Goal: Task Accomplishment & Management: Use online tool/utility

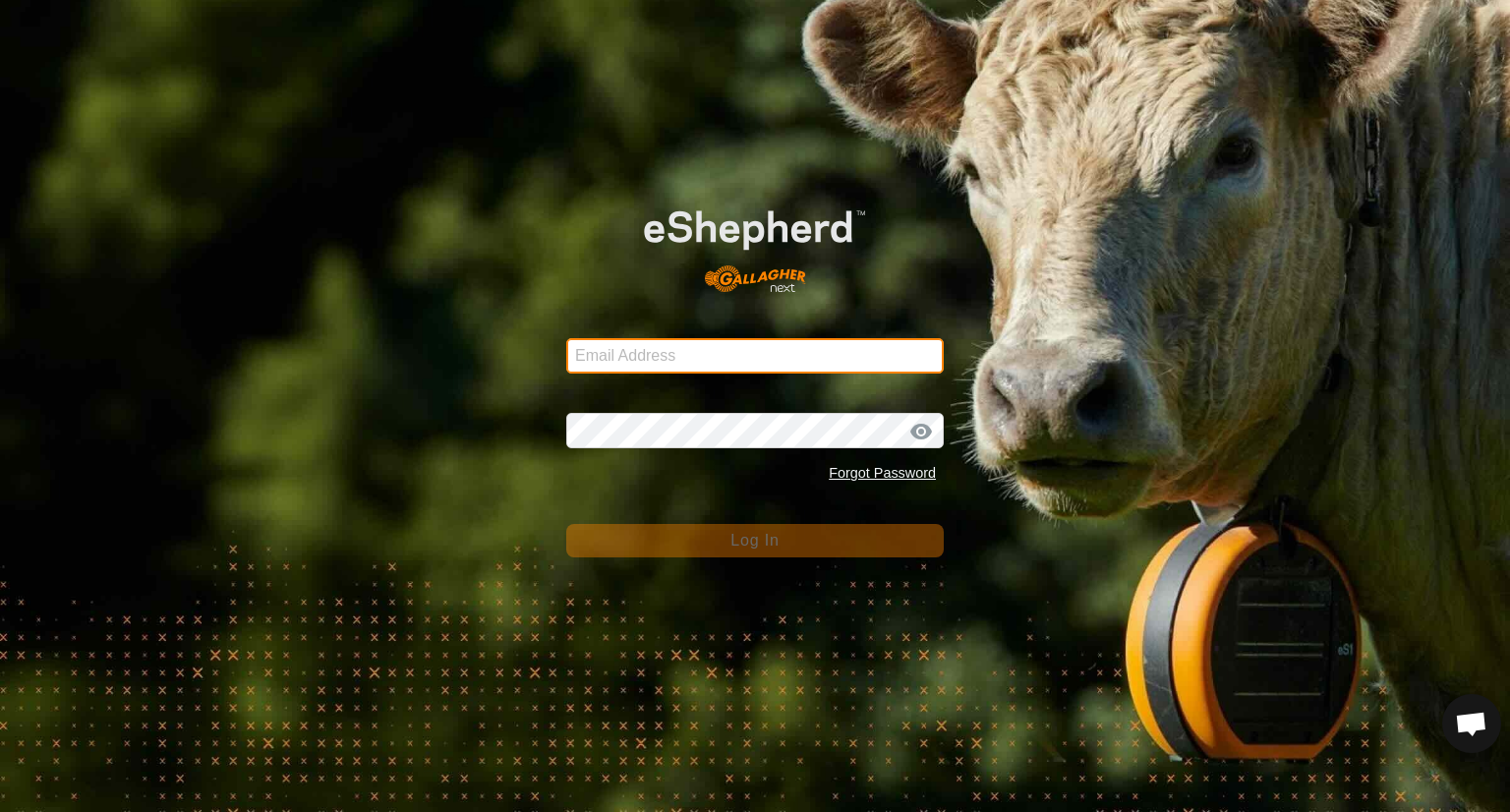
drag, startPoint x: 0, startPoint y: 0, endPoint x: 633, endPoint y: 367, distance: 731.7
click at [633, 367] on input "Email Address" at bounding box center [755, 356] width 378 height 36
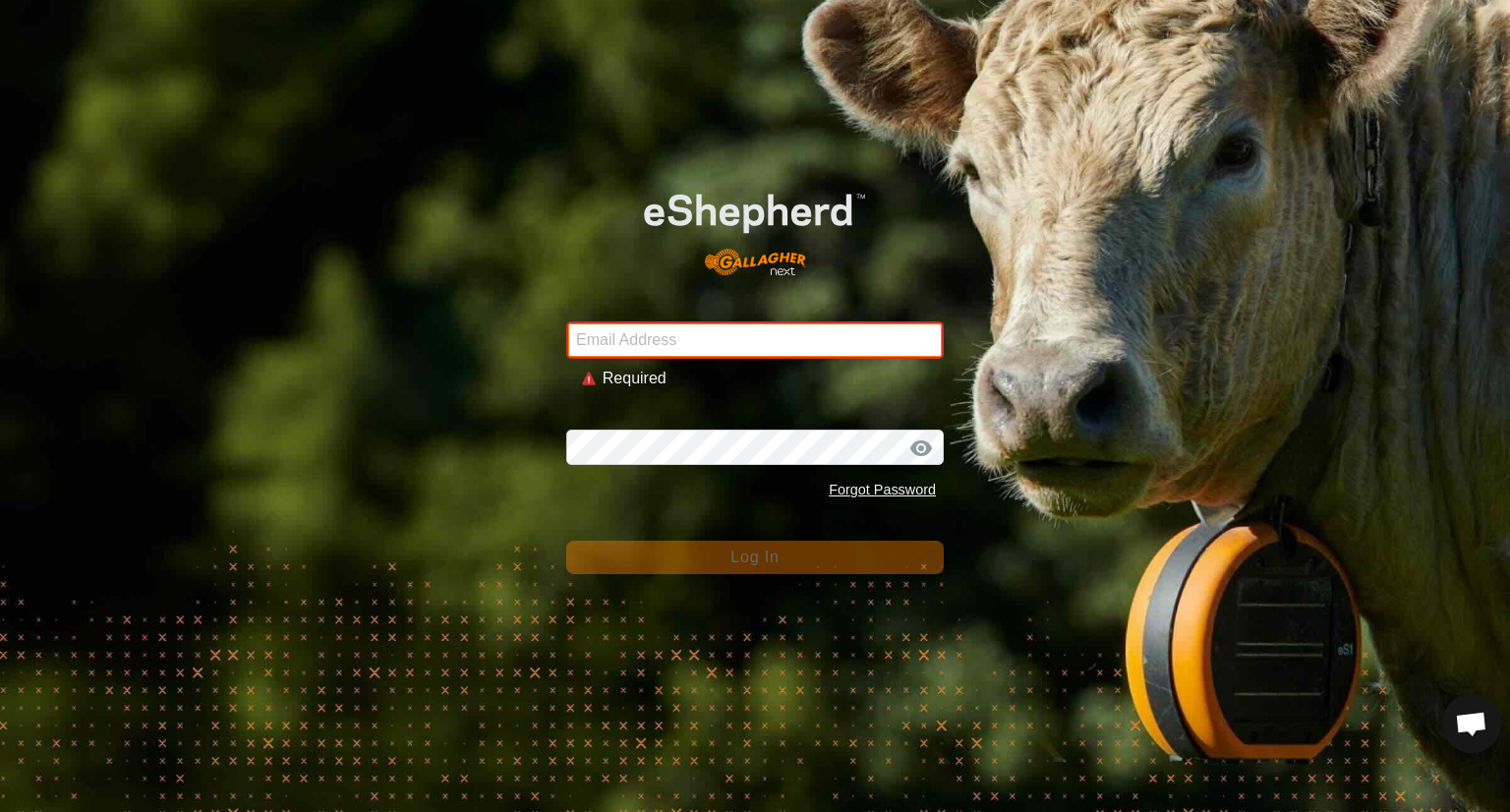
type input "[EMAIL_ADDRESS][DOMAIN_NAME]"
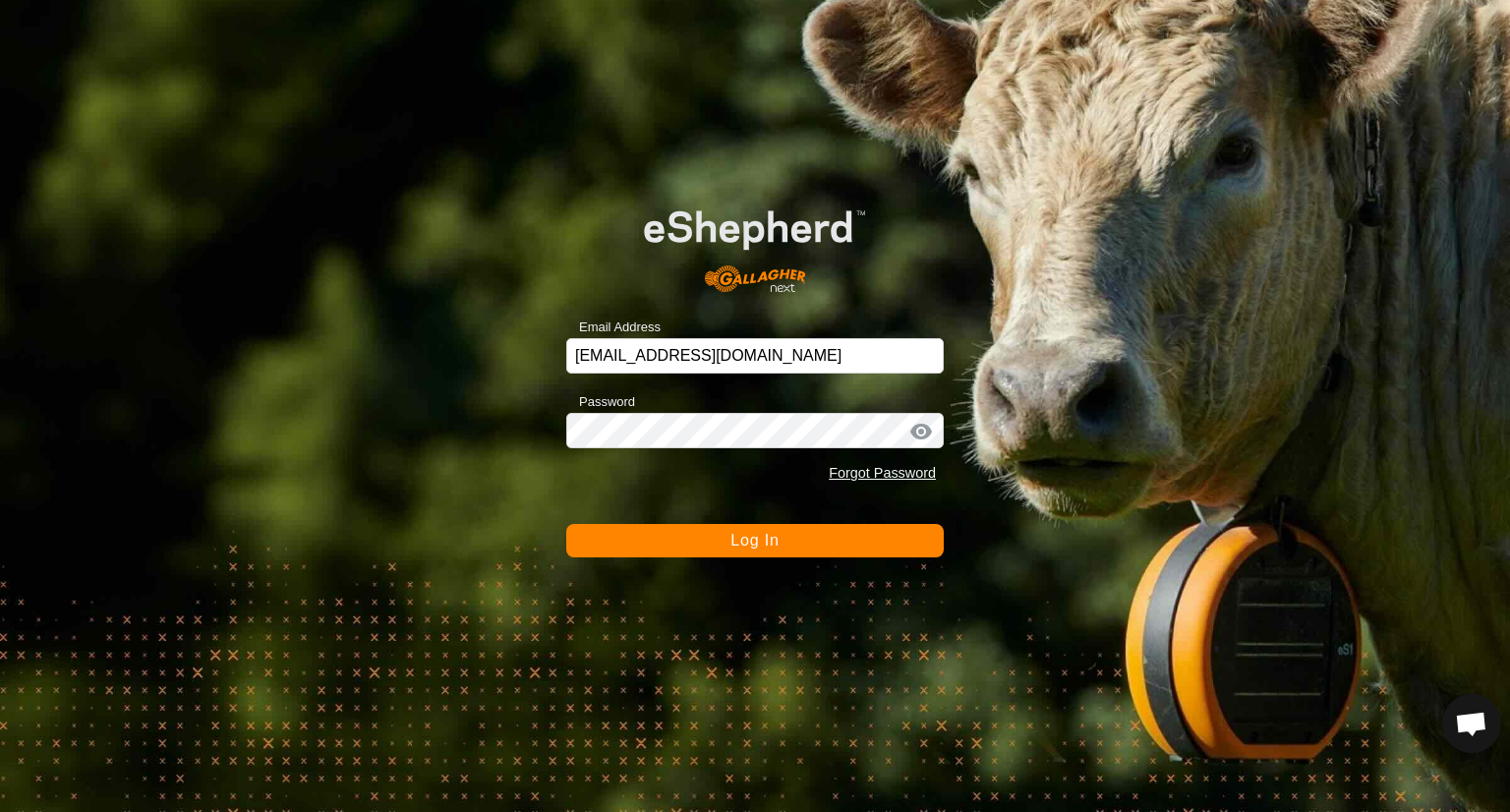
click at [765, 535] on span "Log In" at bounding box center [755, 540] width 48 height 17
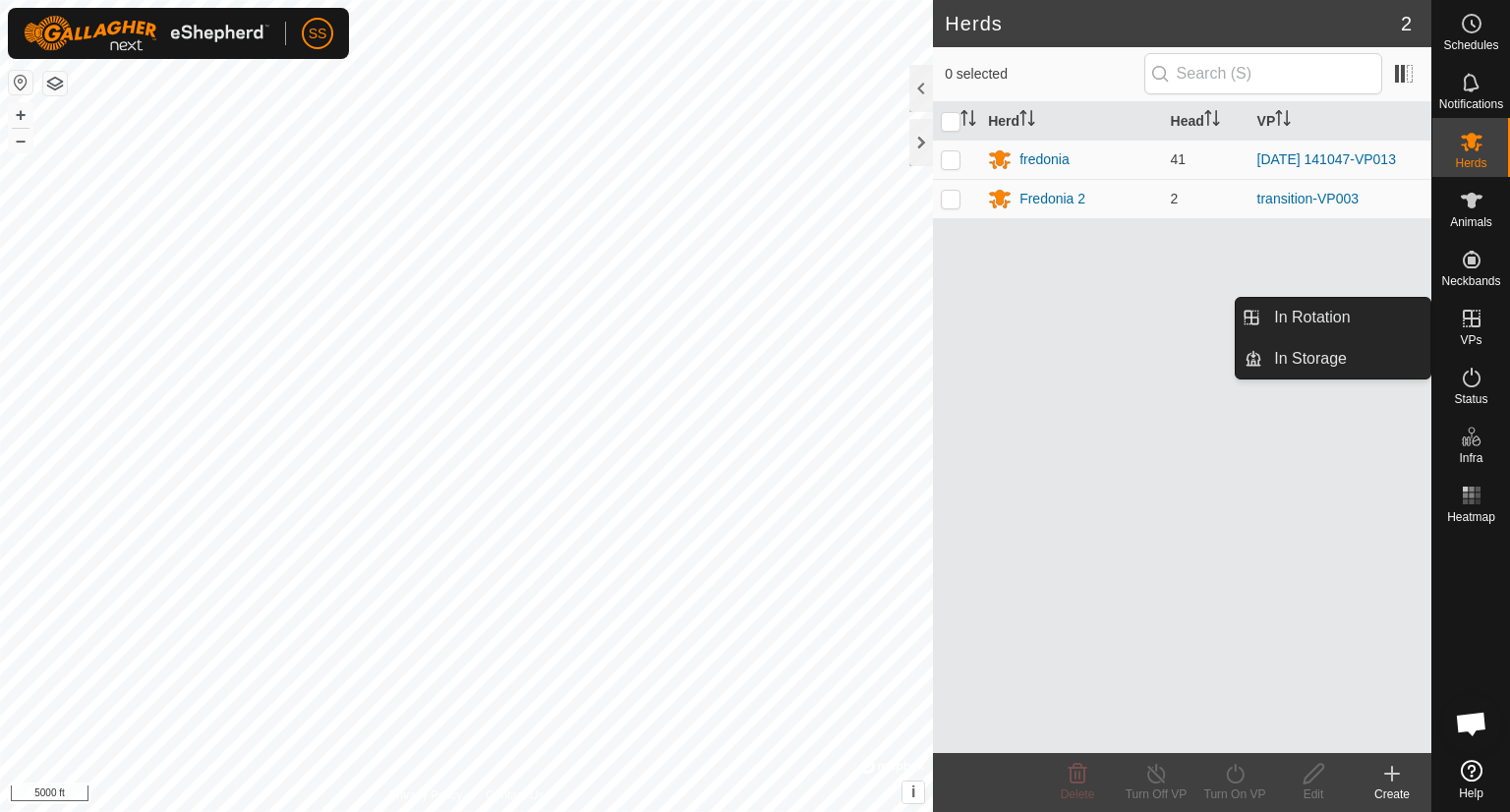
click at [1474, 326] on icon at bounding box center [1472, 319] width 18 height 18
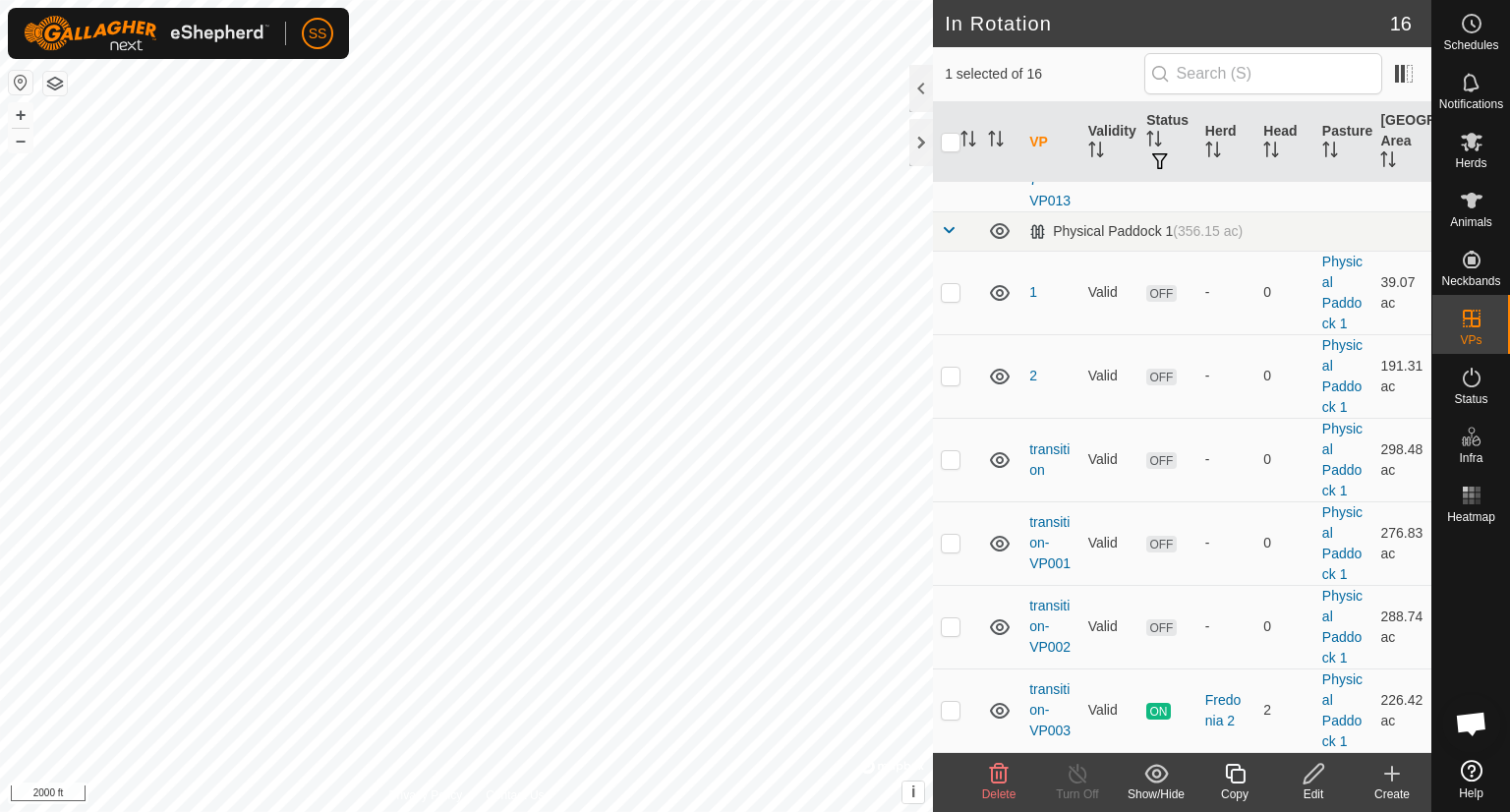
scroll to position [1066, 0]
click at [940, 211] on td at bounding box center [956, 159] width 47 height 105
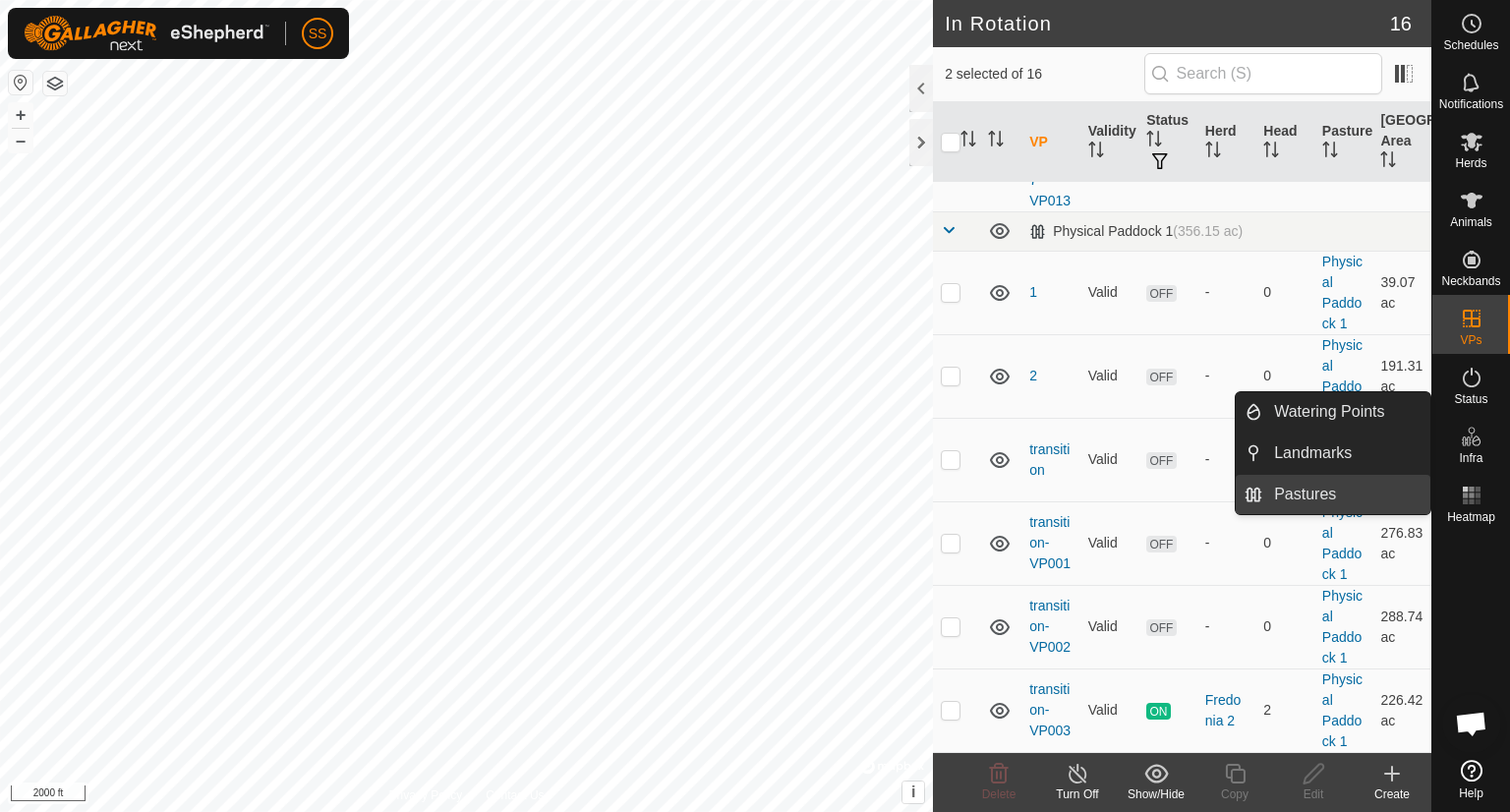
drag, startPoint x: 1414, startPoint y: 553, endPoint x: 1419, endPoint y: 487, distance: 66.2
click at [1419, 487] on div "Schedules Notifications Herds Animals Neckbands VPs Status Infra Heatmap Help W…" at bounding box center [755, 406] width 1510 height 812
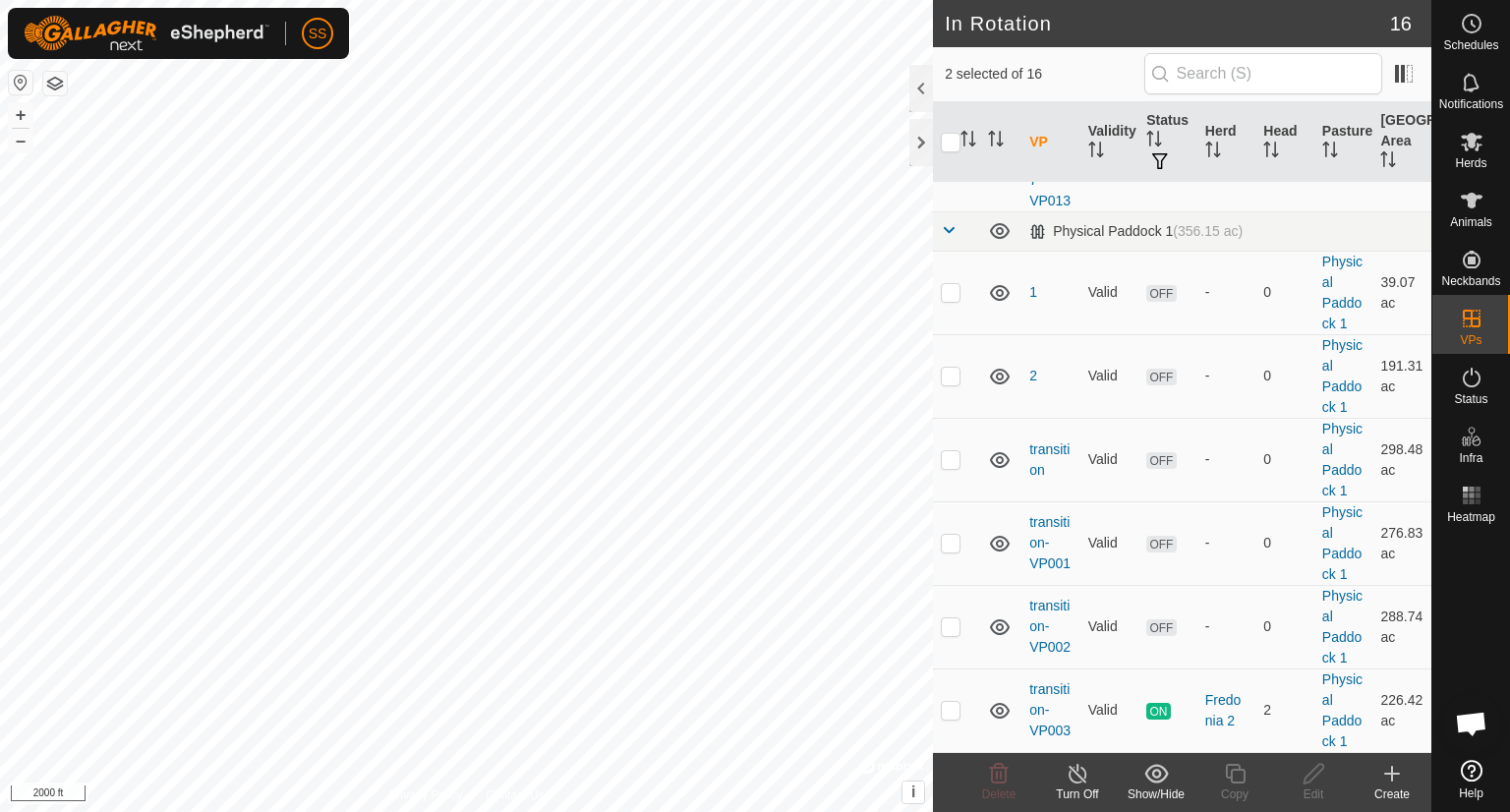
click at [945, 167] on p-checkbox at bounding box center [951, 159] width 20 height 16
checkbox input "false"
checkbox input "true"
click at [1239, 783] on icon at bounding box center [1235, 773] width 25 height 24
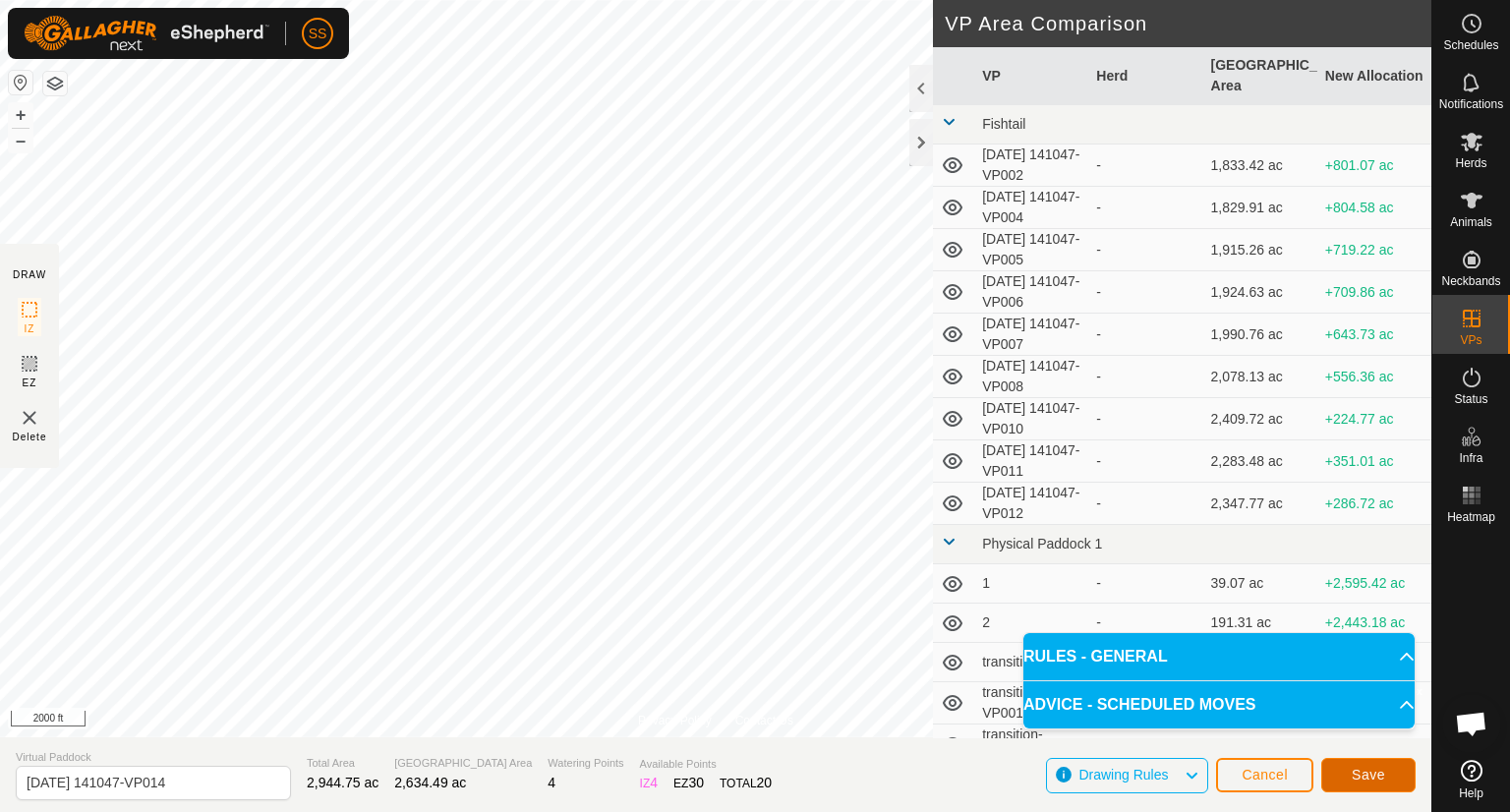
click at [1368, 776] on span "Save" at bounding box center [1368, 774] width 34 height 16
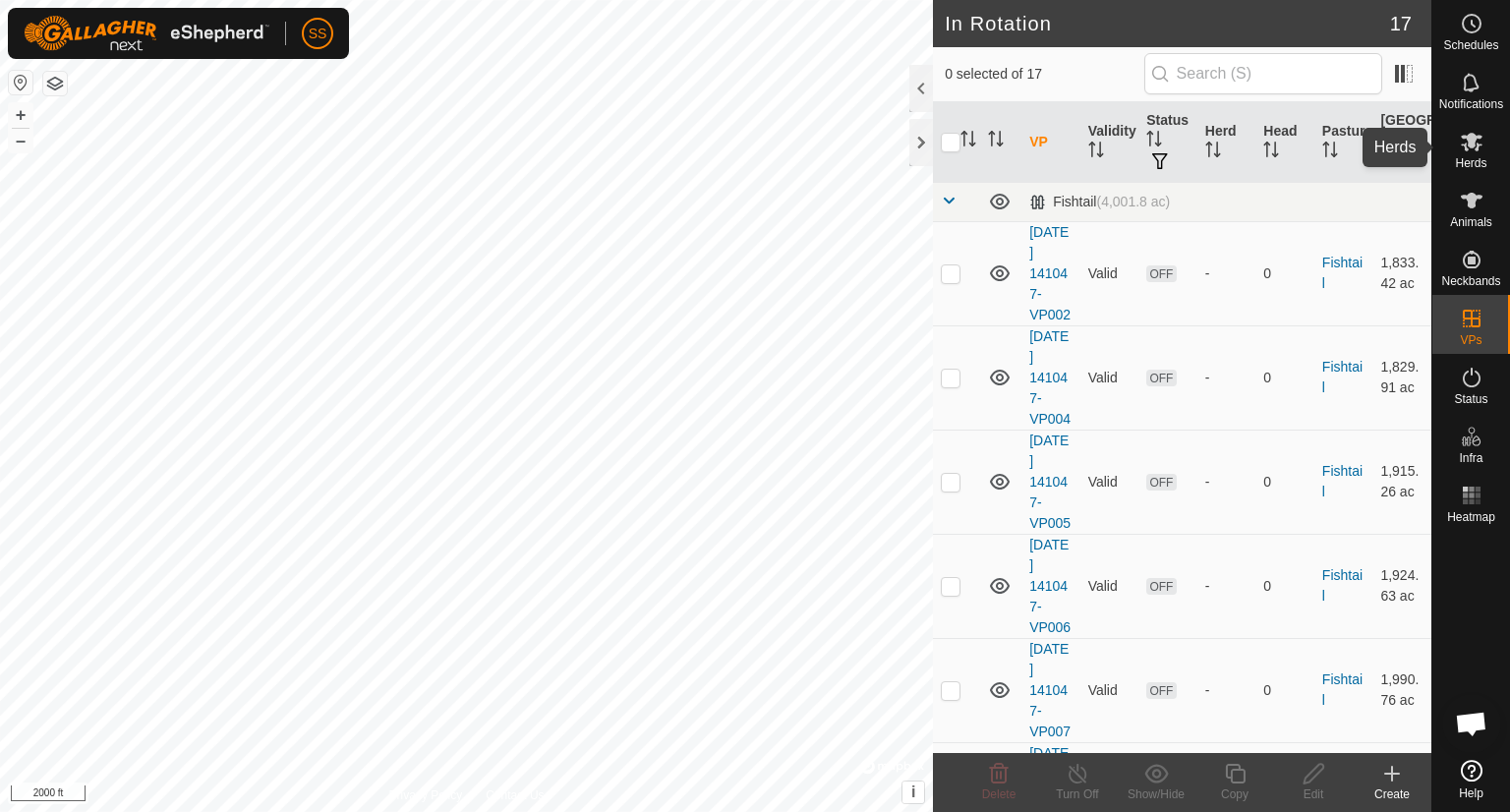
click at [1479, 142] on icon at bounding box center [1472, 141] width 24 height 24
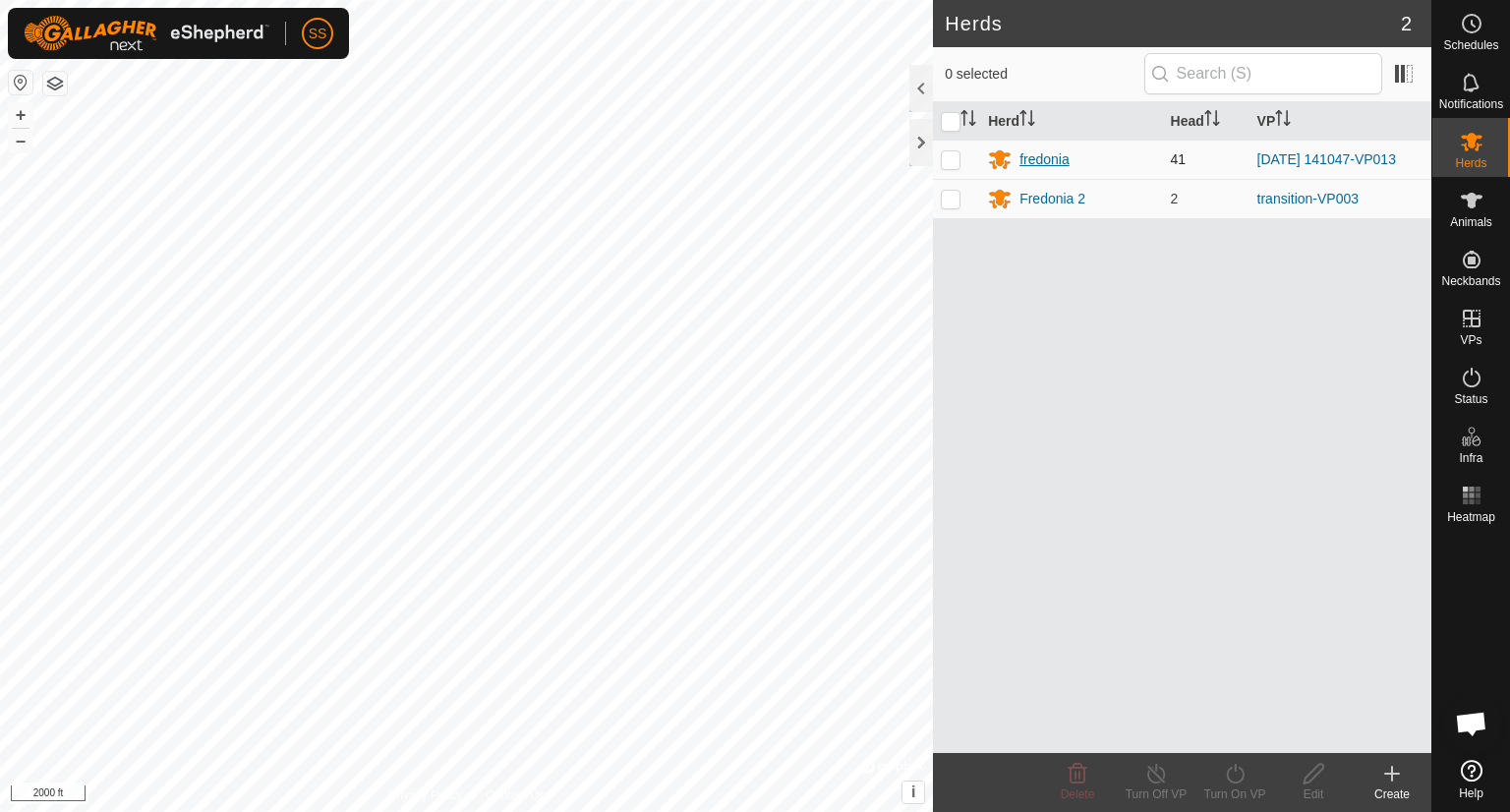
click at [1070, 162] on div "fredonia" at bounding box center [1070, 159] width 166 height 24
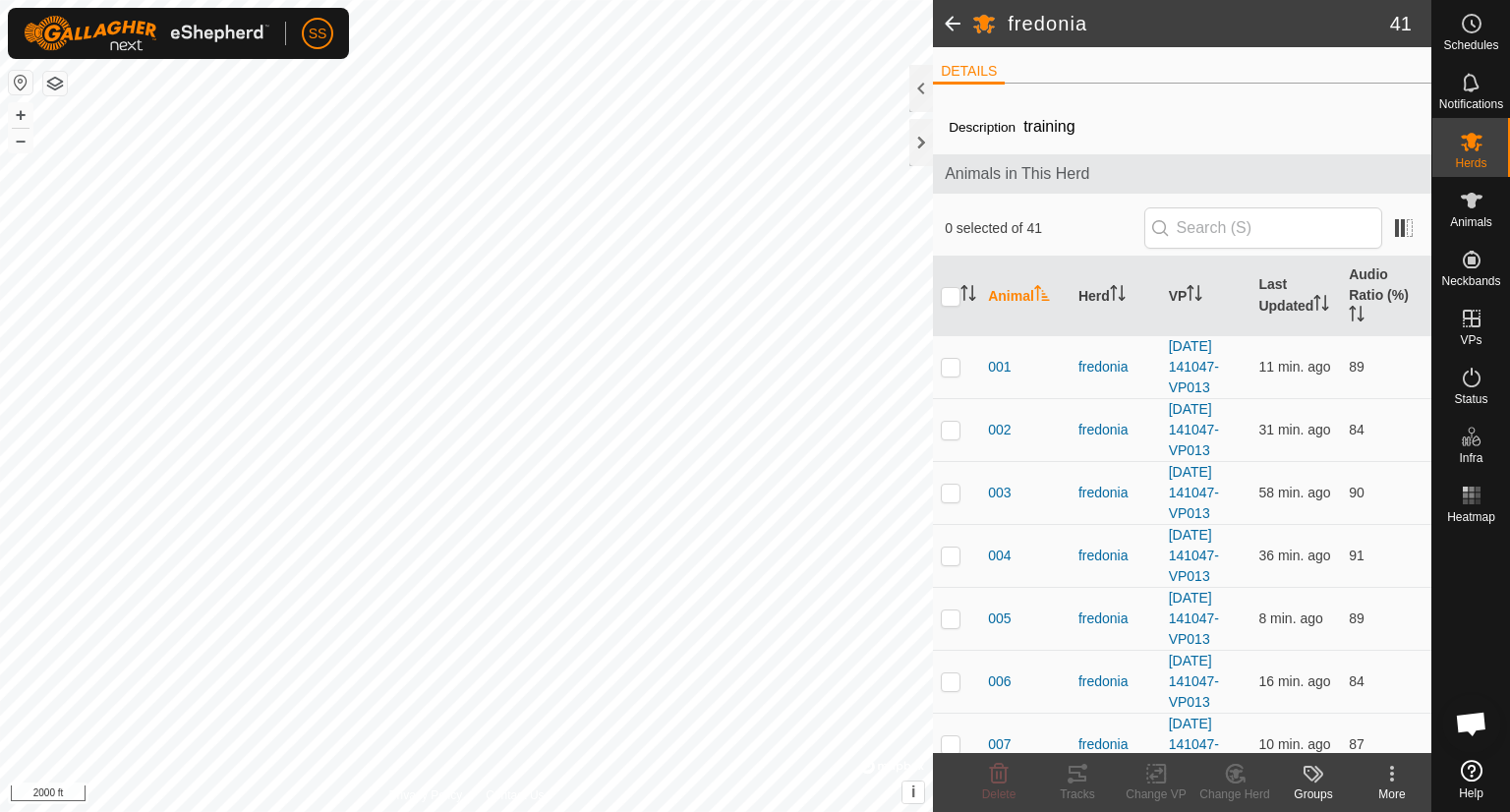
click at [955, 26] on span at bounding box center [952, 23] width 39 height 47
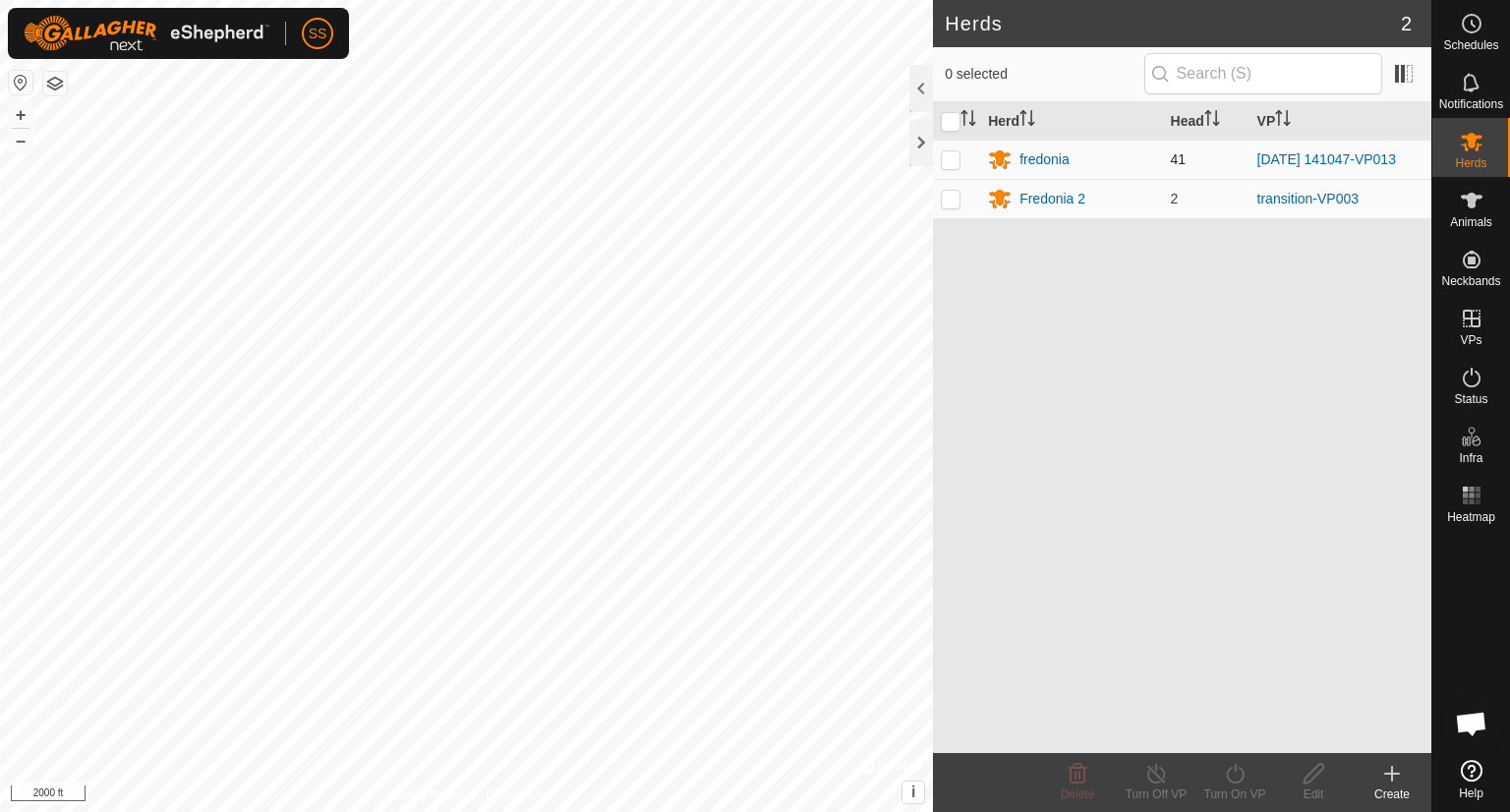
click at [948, 145] on td at bounding box center [956, 158] width 47 height 39
checkbox input "true"
click at [1235, 776] on icon at bounding box center [1235, 773] width 25 height 24
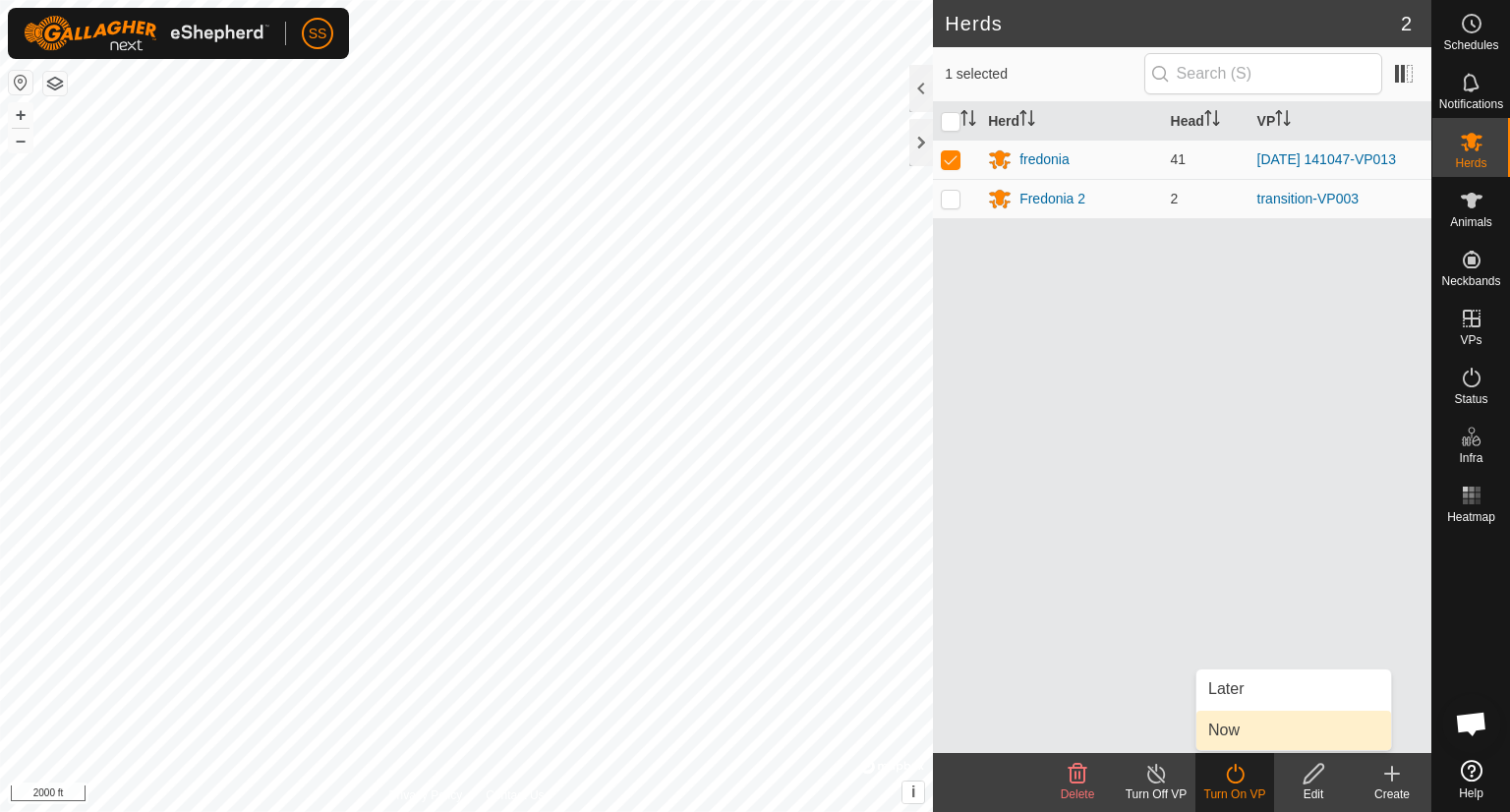
click at [1263, 738] on link "Now" at bounding box center [1293, 729] width 194 height 39
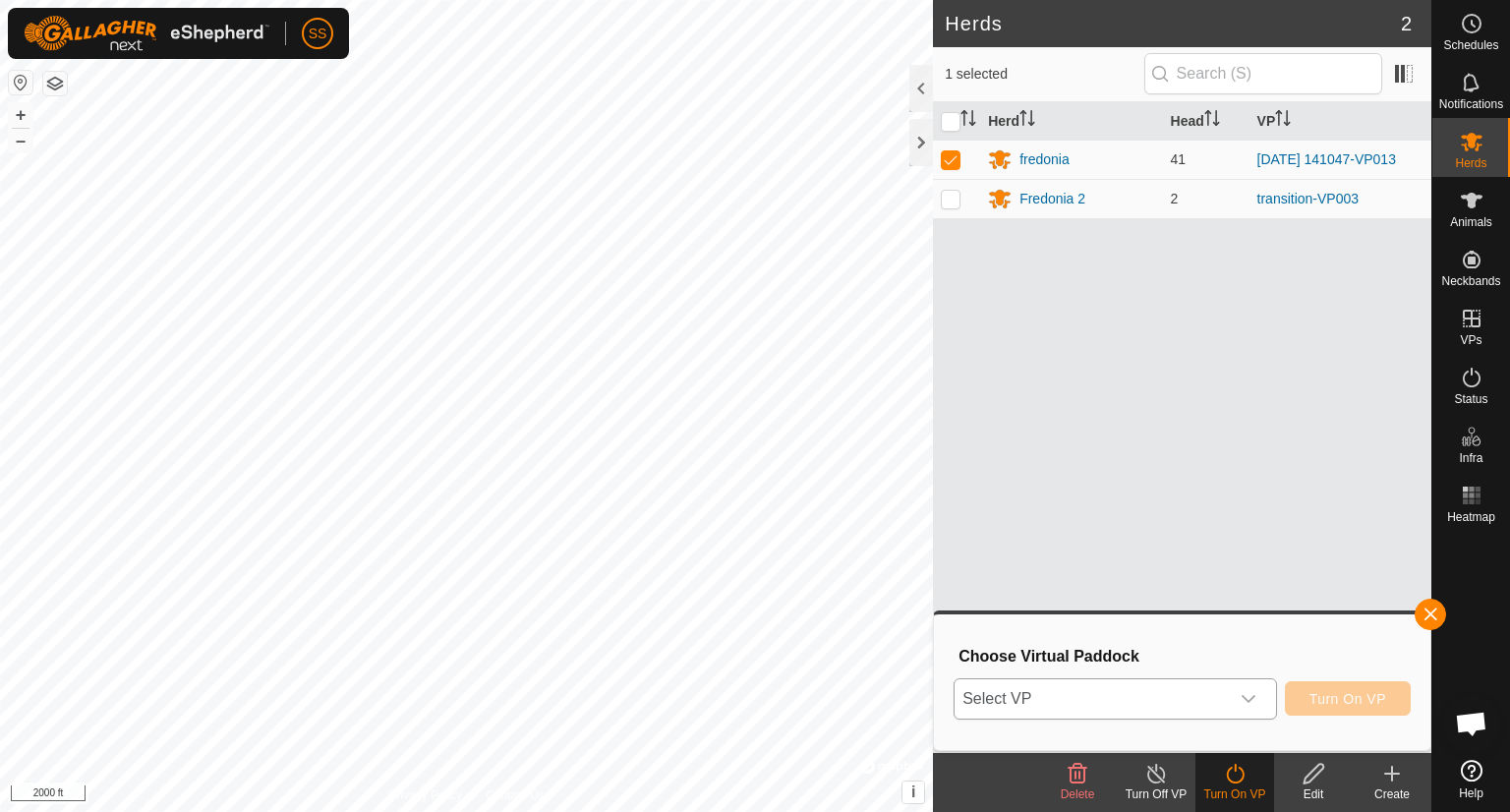
click at [1252, 700] on icon "dropdown trigger" at bounding box center [1249, 698] width 16 height 16
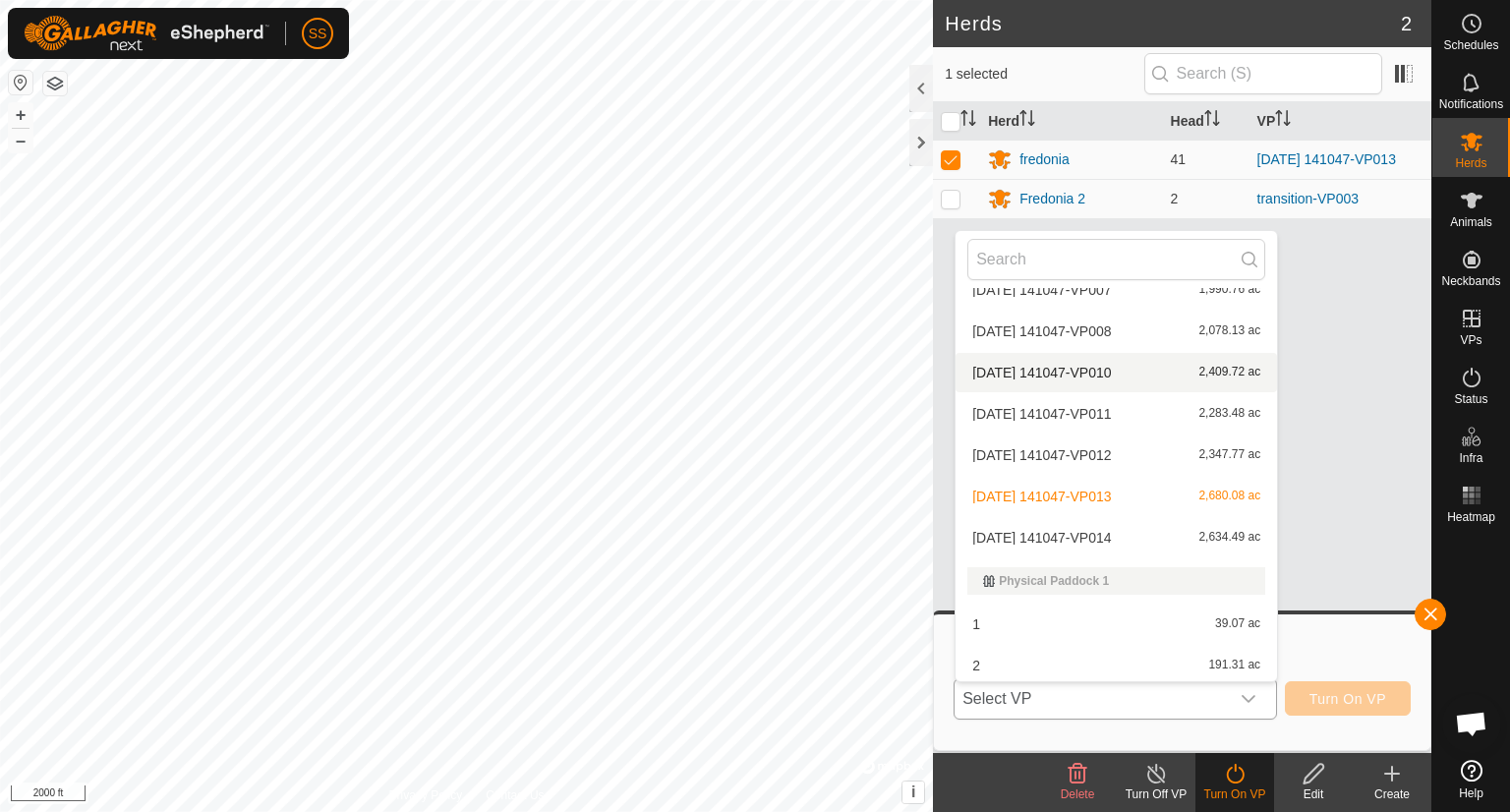
scroll to position [232, 0]
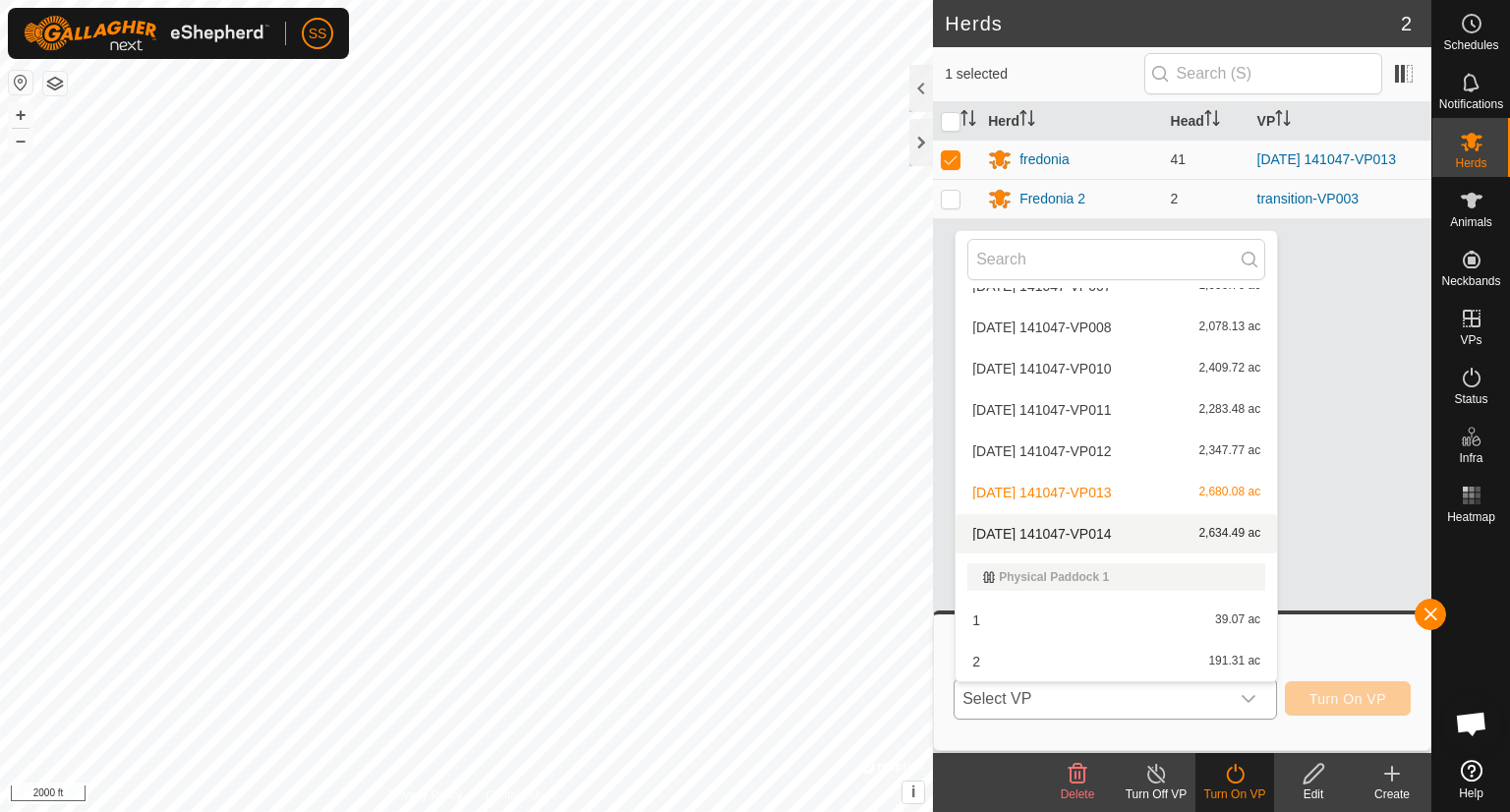
click at [1152, 528] on li "[DATE] 141047-VP014 2,634.49 ac" at bounding box center [1116, 533] width 322 height 39
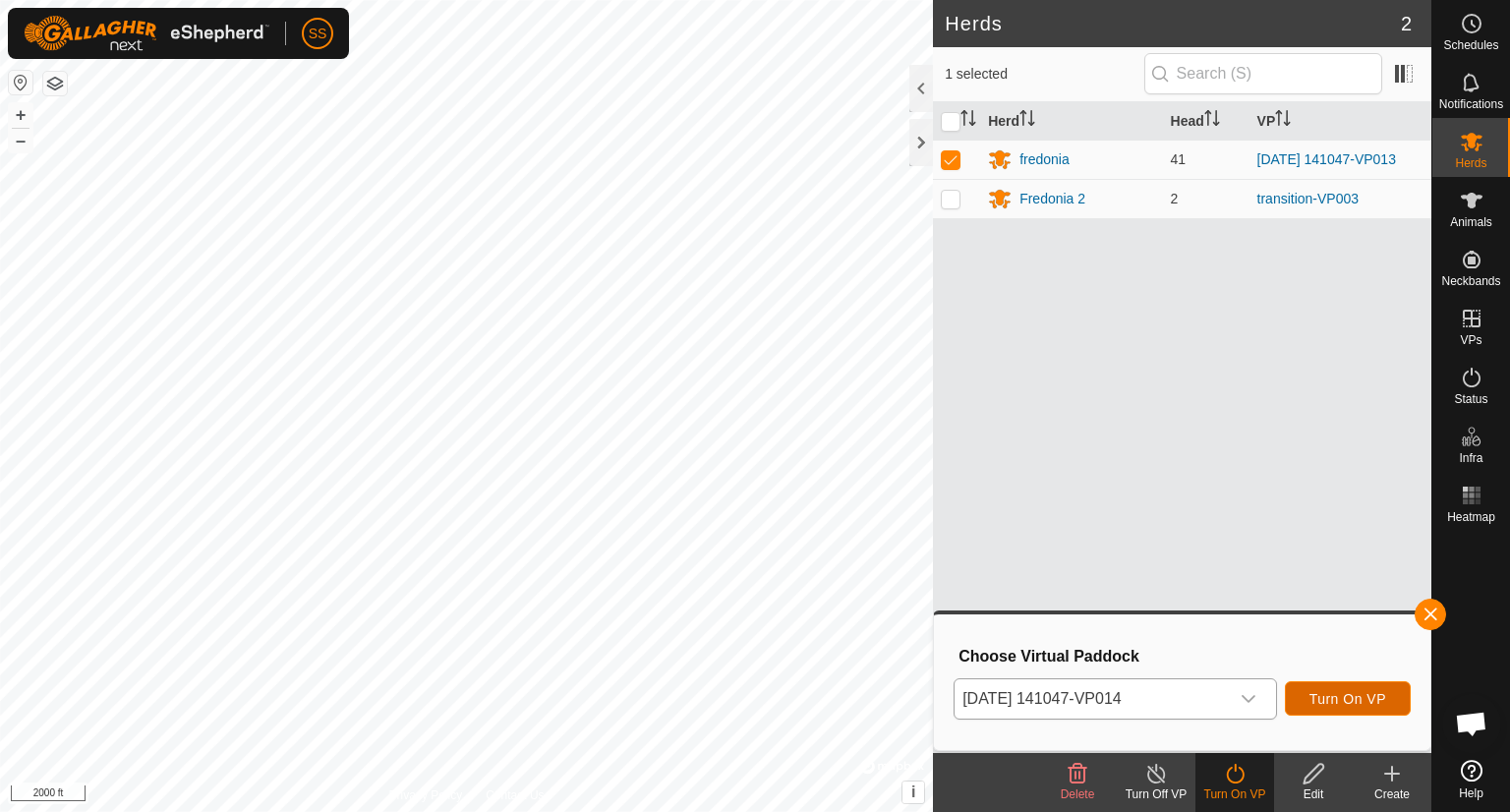
click at [1345, 699] on span "Turn On VP" at bounding box center [1348, 698] width 77 height 16
